Goal: Use online tool/utility: Utilize a website feature to perform a specific function

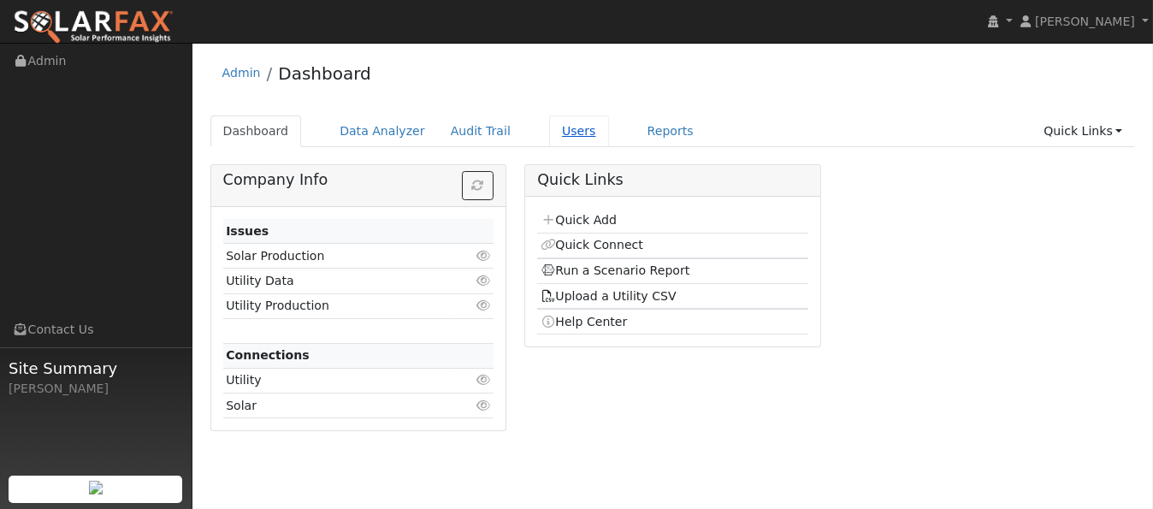
click at [555, 133] on link "Users" at bounding box center [579, 131] width 60 height 32
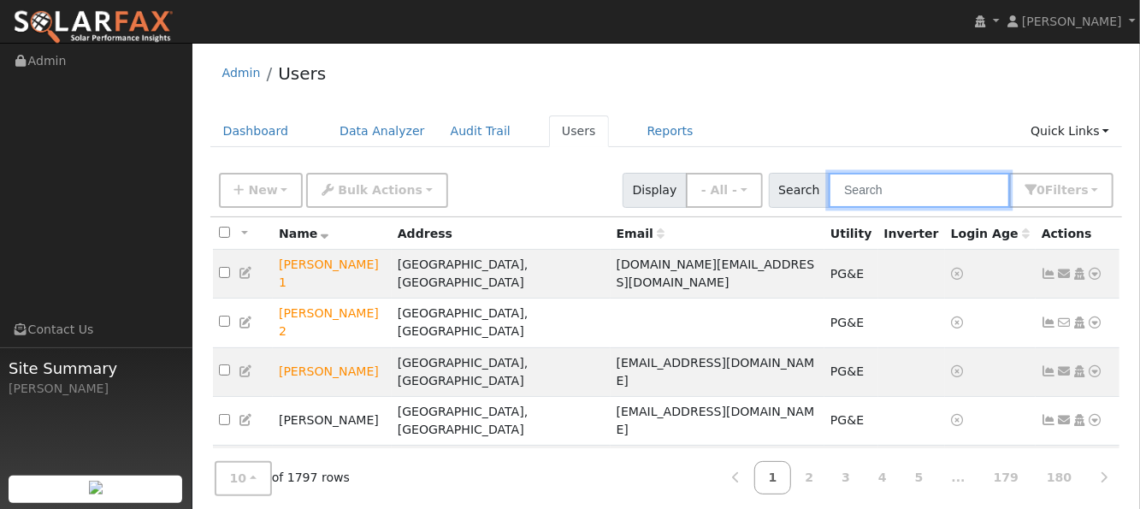
click at [876, 186] on input "text" at bounding box center [919, 190] width 181 height 35
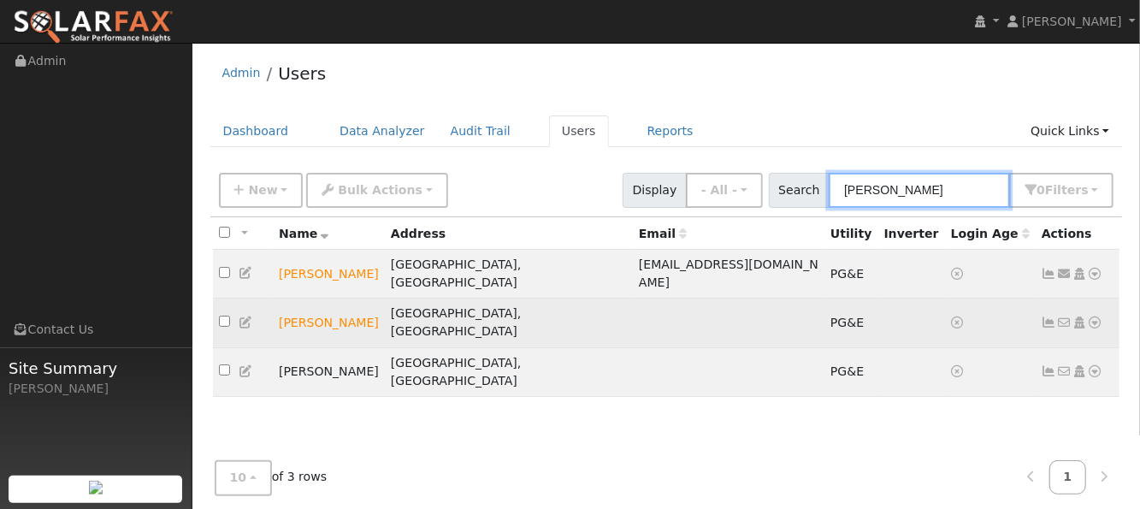
type input "[PERSON_NAME]"
click at [1091, 316] on icon at bounding box center [1095, 322] width 15 height 12
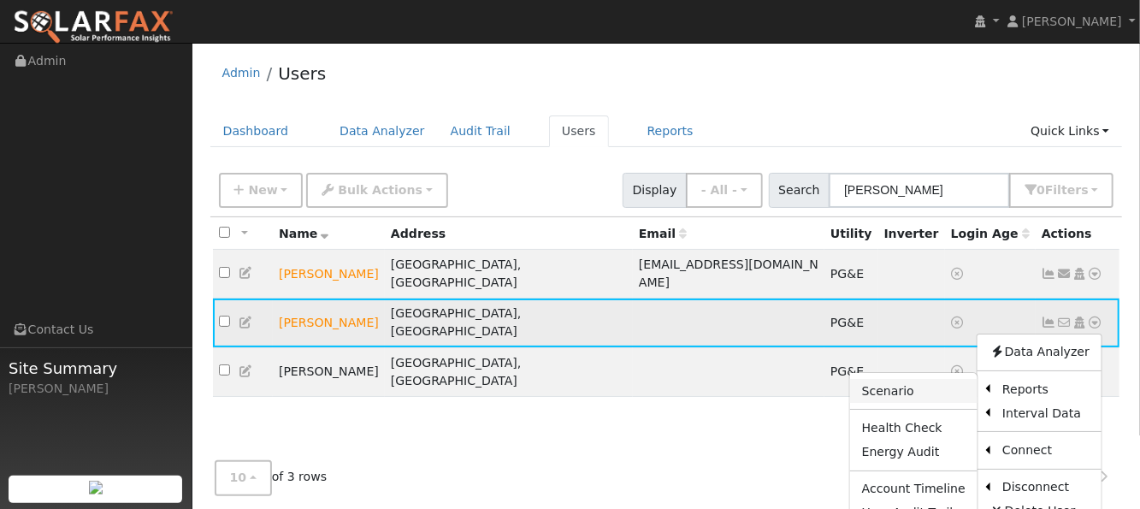
click at [912, 379] on link "Scenario" at bounding box center [913, 391] width 127 height 24
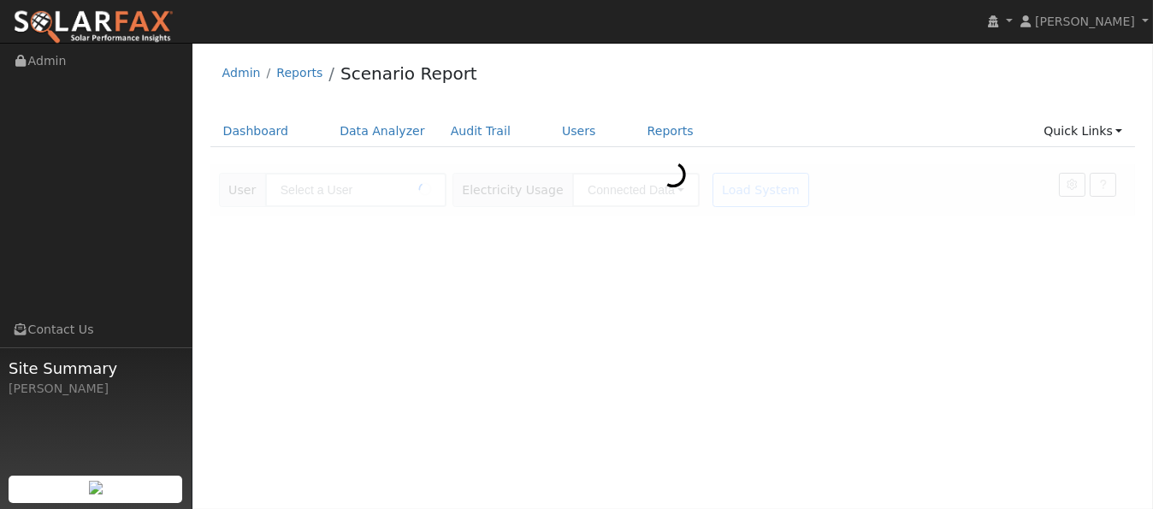
type input "[PERSON_NAME]"
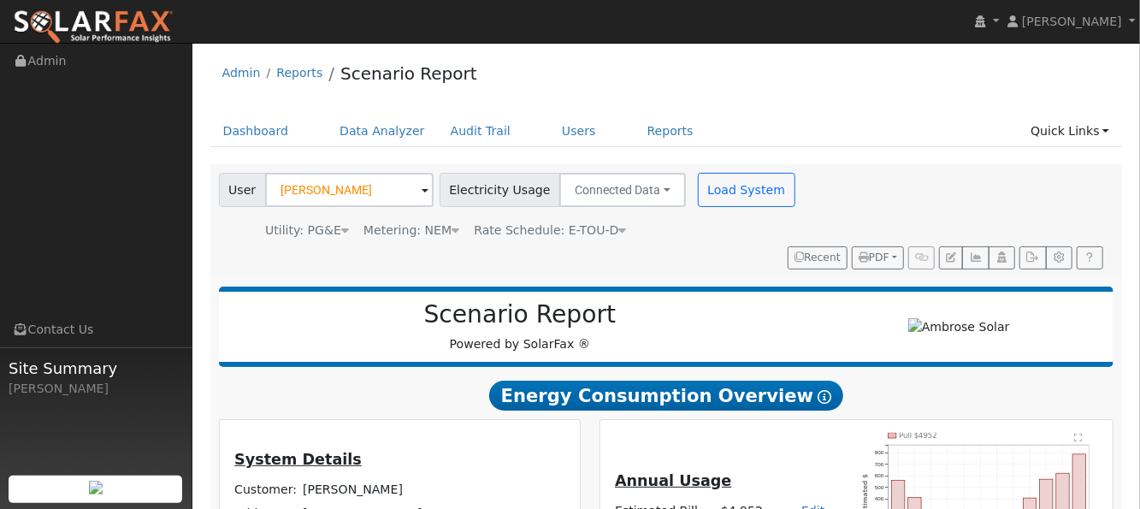
type input "11341"
click at [732, 199] on button "Load System" at bounding box center [746, 190] width 97 height 34
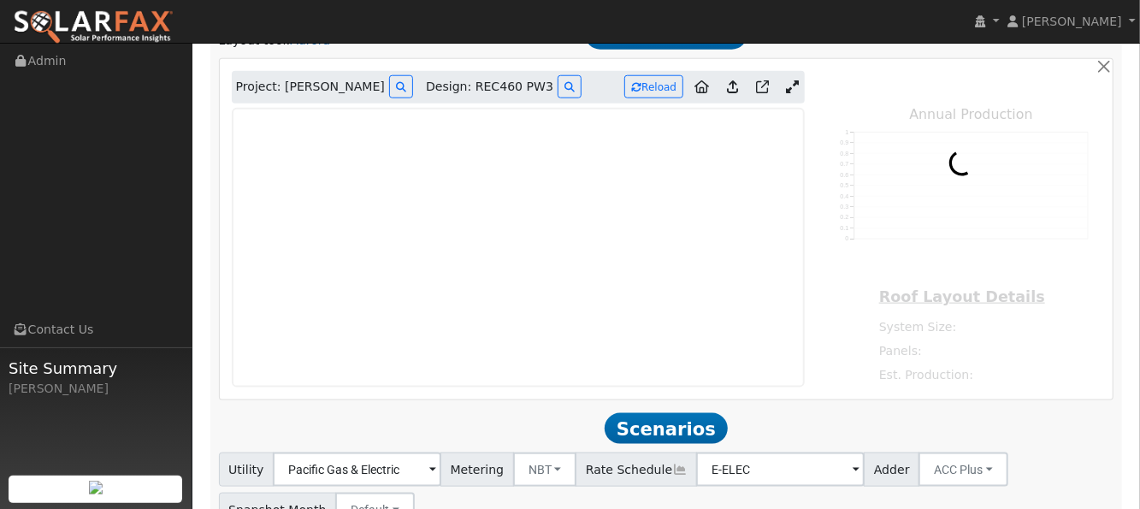
scroll to position [891, 0]
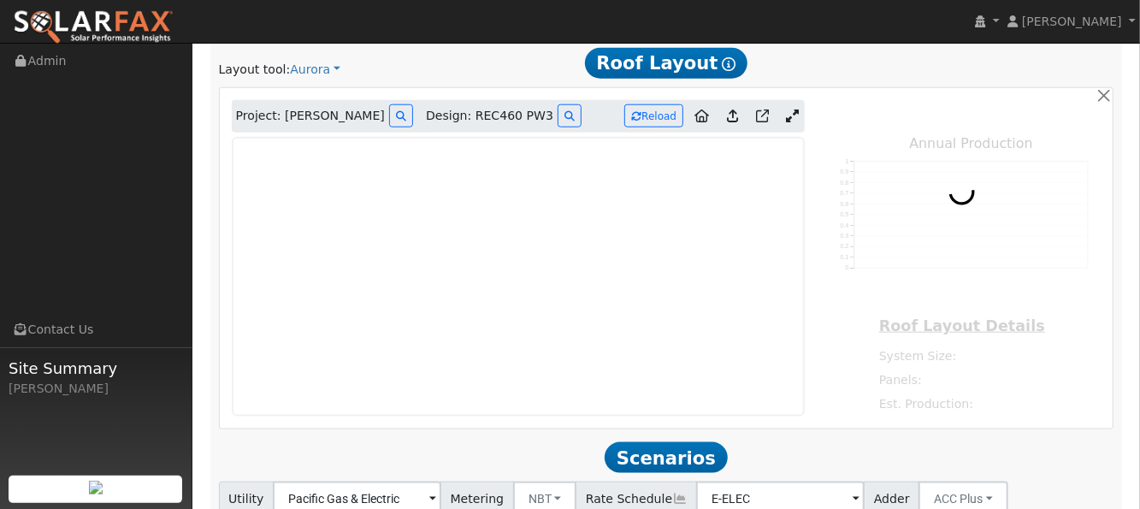
type input "11341"
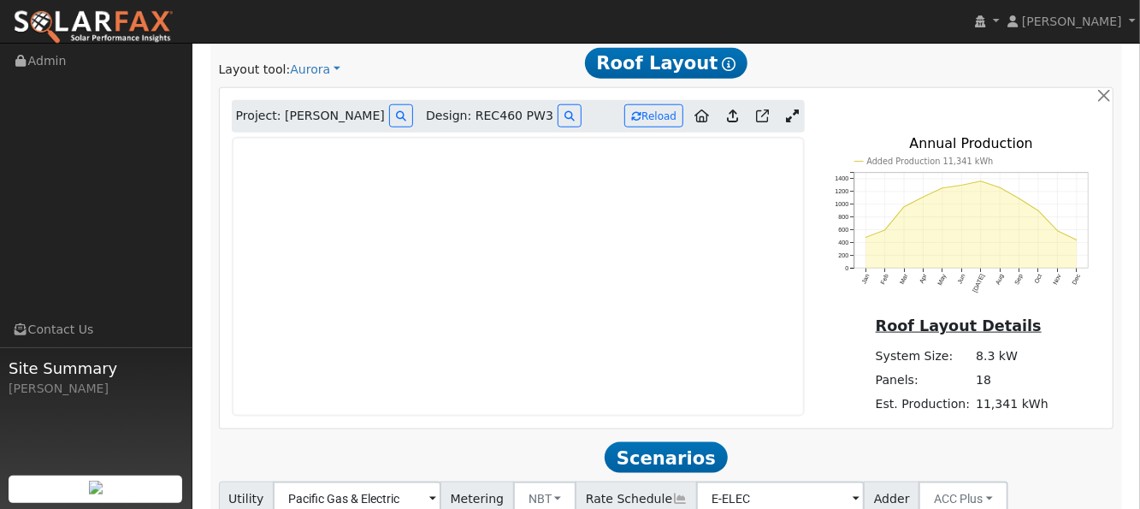
scroll to position [776, 0]
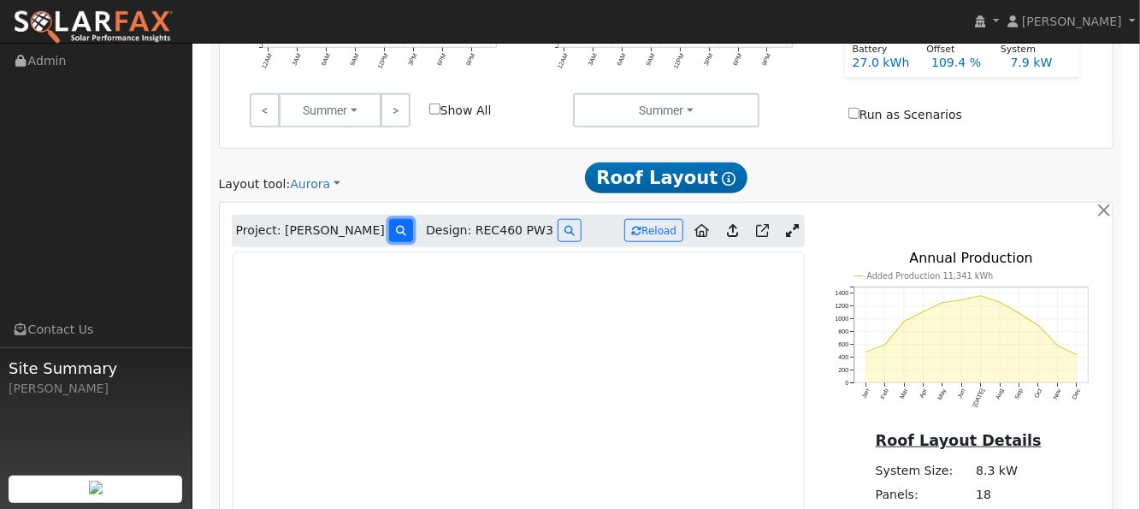
click at [396, 226] on icon at bounding box center [401, 231] width 10 height 10
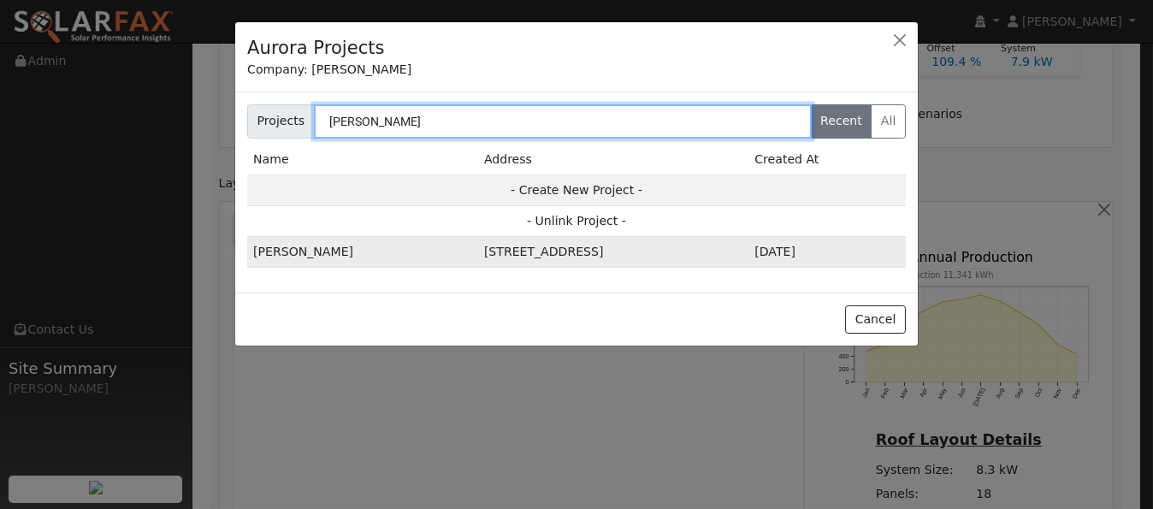
type input "cody haz"
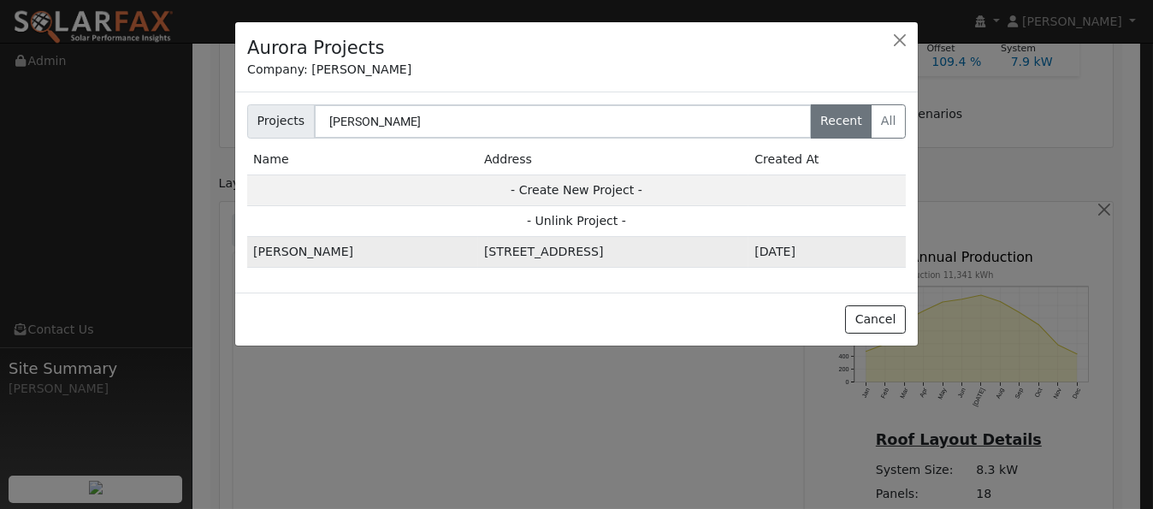
click at [481, 255] on td "310 Azalea Way, Vacaville, CA 95688, USA" at bounding box center [613, 252] width 270 height 31
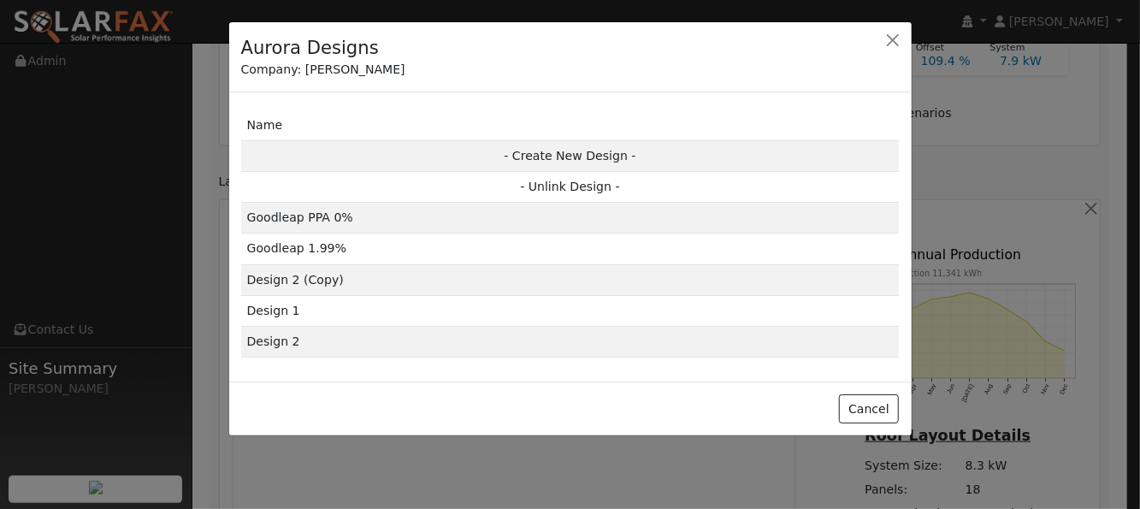
scroll to position [778, 0]
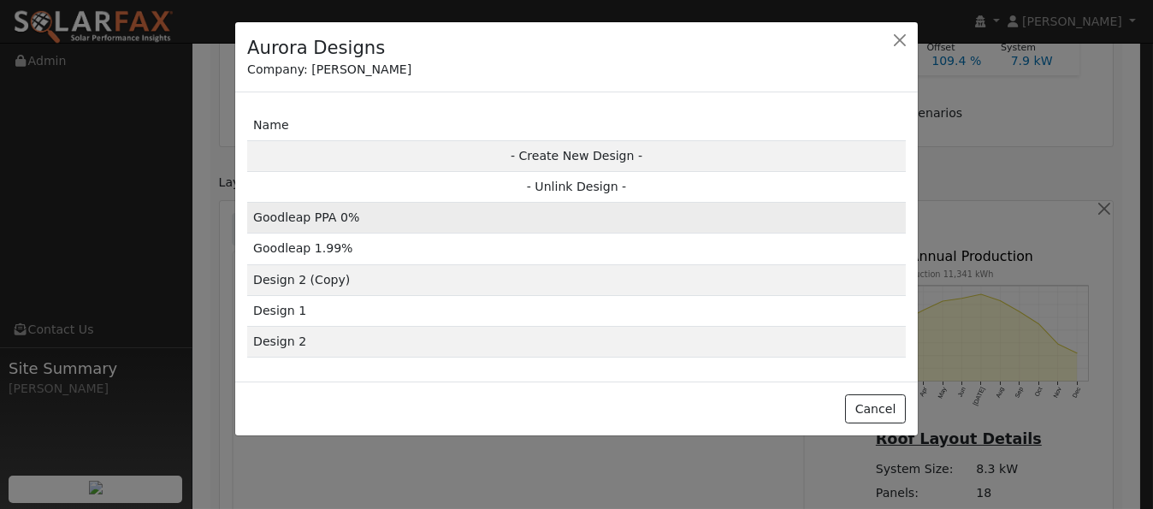
click at [499, 225] on td "Goodleap PPA 0%" at bounding box center [576, 218] width 658 height 31
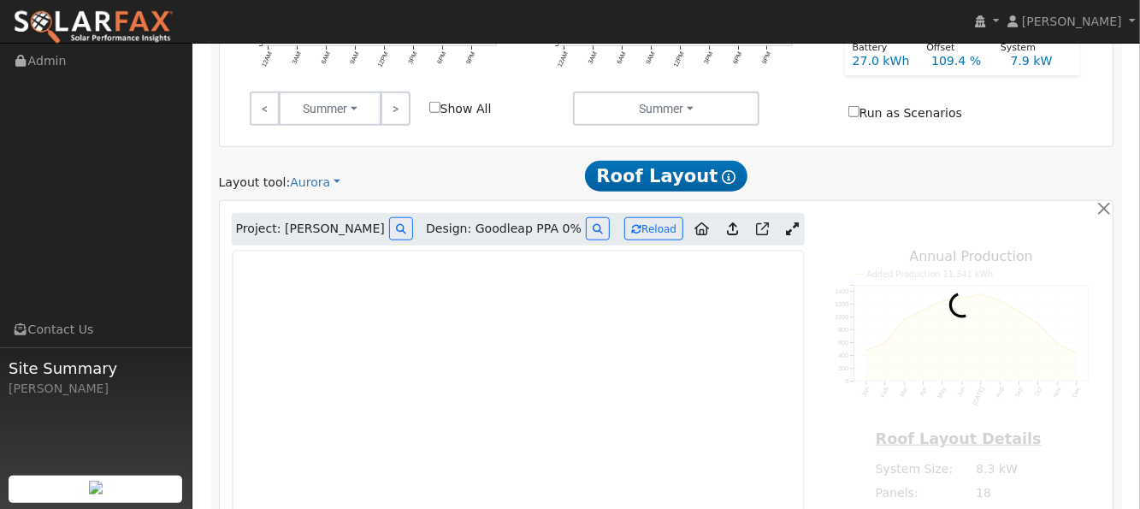
type input "17424"
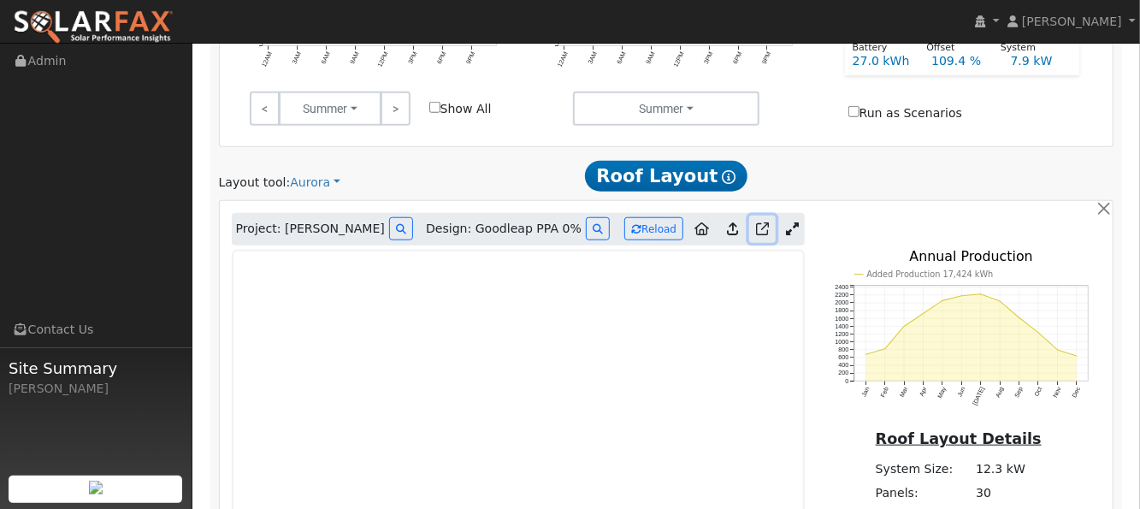
click at [764, 222] on icon at bounding box center [762, 228] width 13 height 13
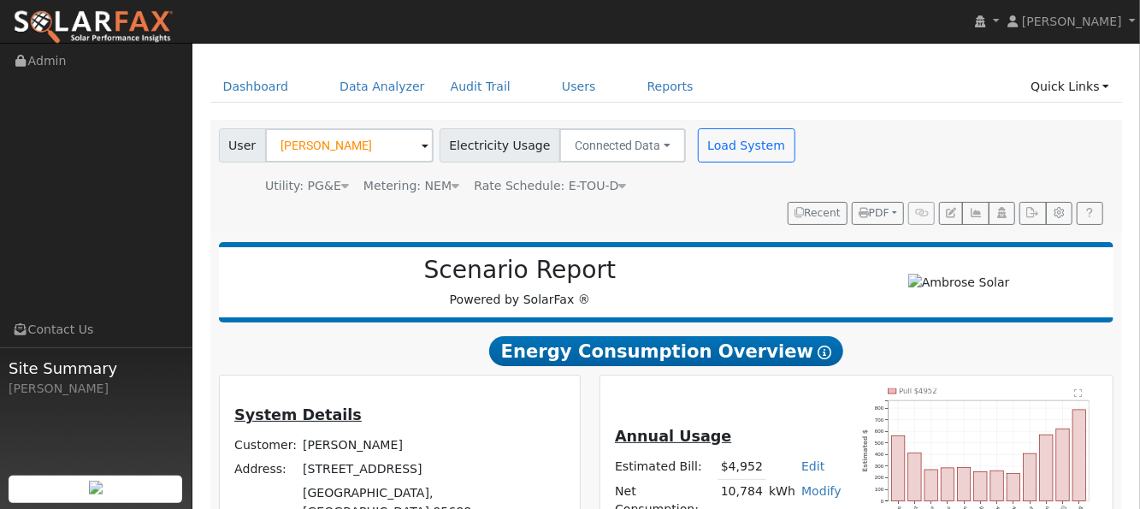
scroll to position [0, 0]
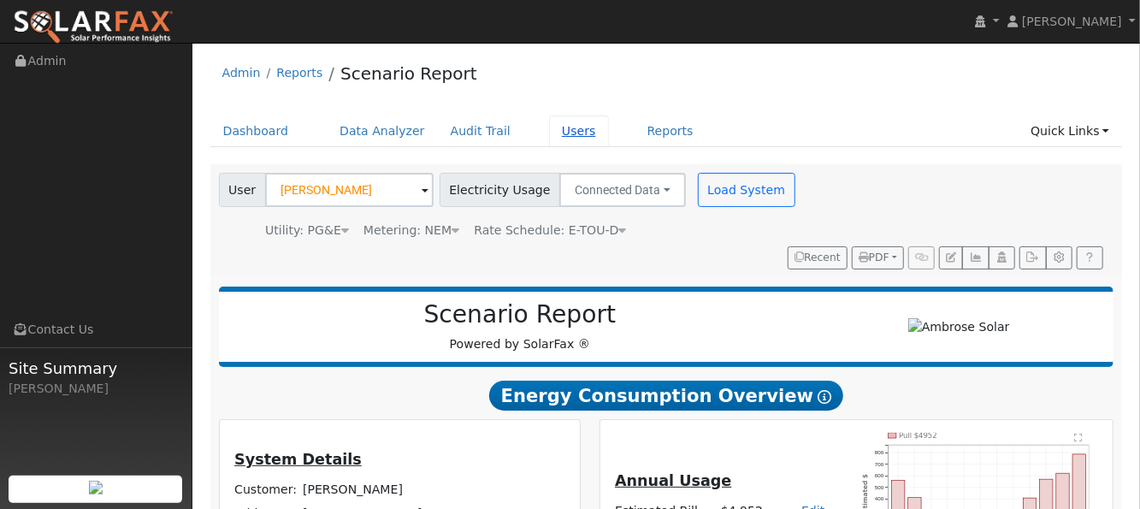
click at [561, 136] on link "Users" at bounding box center [579, 131] width 60 height 32
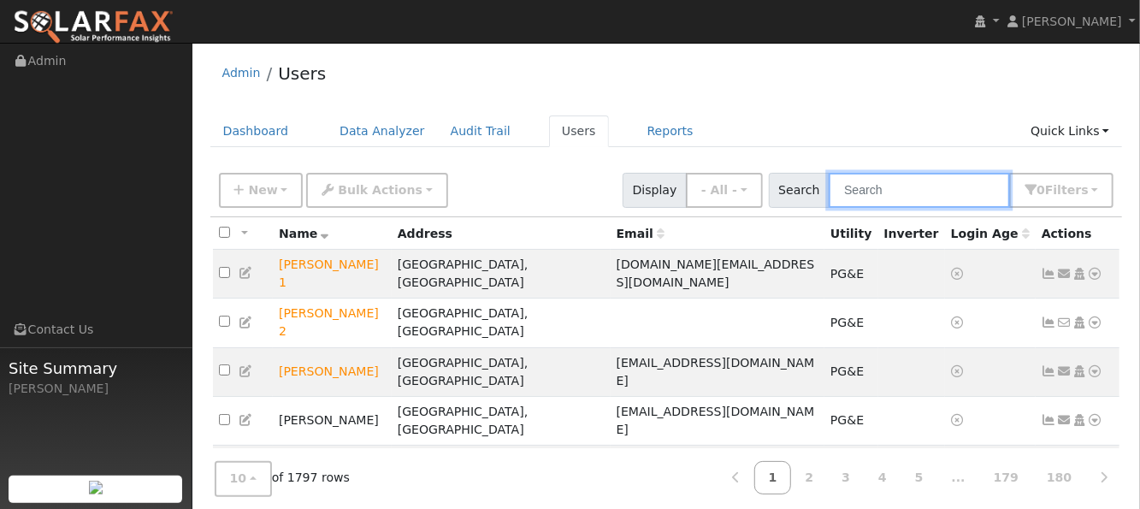
click at [875, 186] on input "text" at bounding box center [919, 190] width 181 height 35
paste input "Tenori"
click at [875, 186] on input "Tenori" at bounding box center [919, 190] width 181 height 35
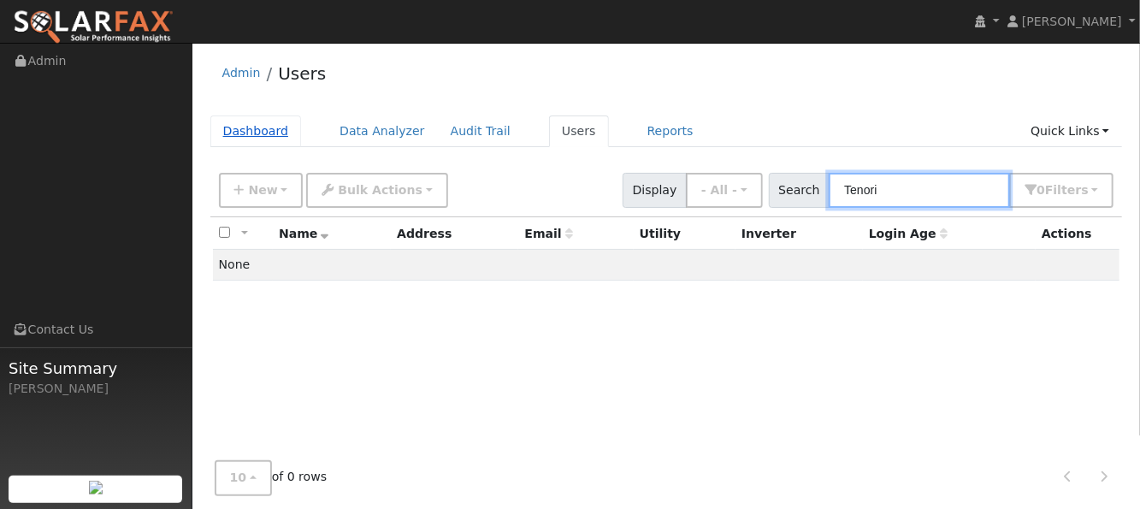
type input "Tenori"
click at [233, 123] on link "Dashboard" at bounding box center [255, 131] width 91 height 32
